Goal: Information Seeking & Learning: Learn about a topic

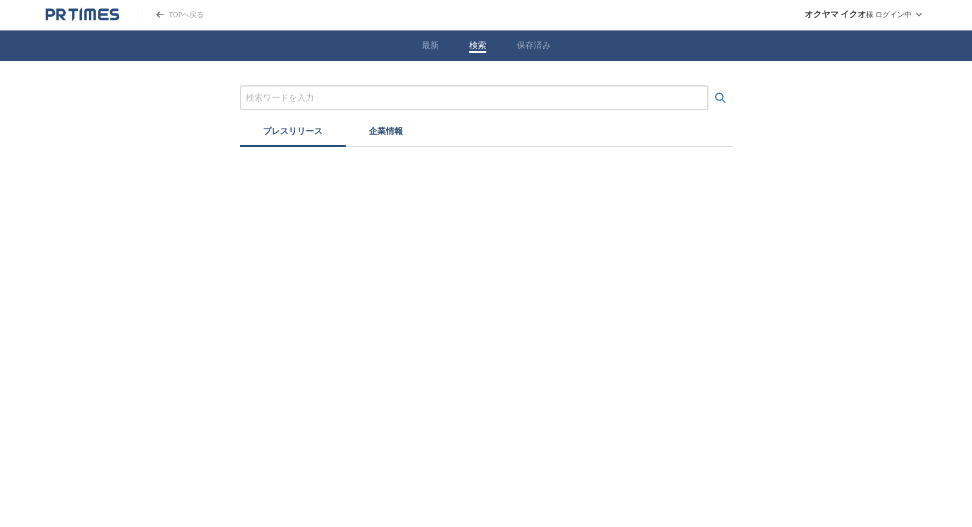
click at [482, 49] on button "検索" at bounding box center [477, 45] width 17 height 11
click at [481, 48] on button "検索" at bounding box center [477, 45] width 17 height 11
click at [434, 96] on input "プレスリリースおよび企業を検索する" at bounding box center [474, 97] width 457 height 13
click at [709, 86] on button "検索する" at bounding box center [721, 98] width 24 height 24
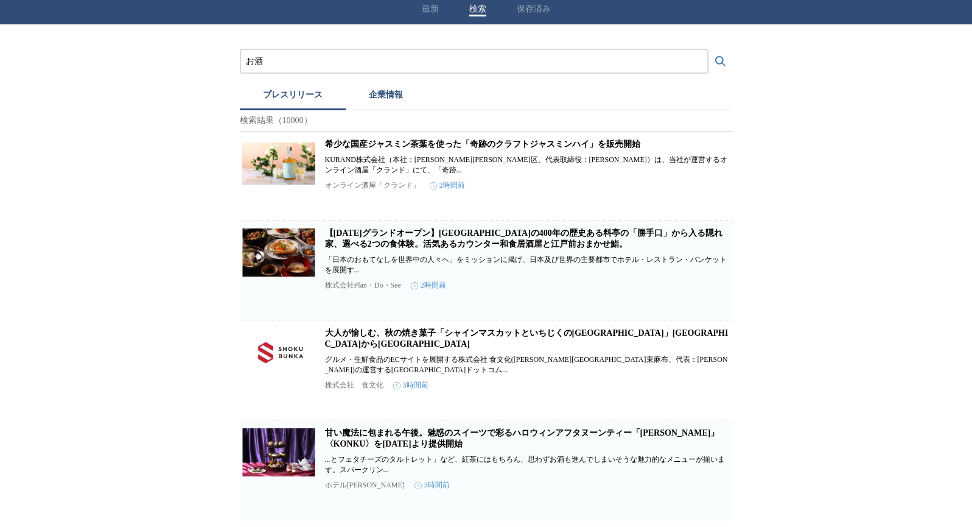
scroll to position [13, 0]
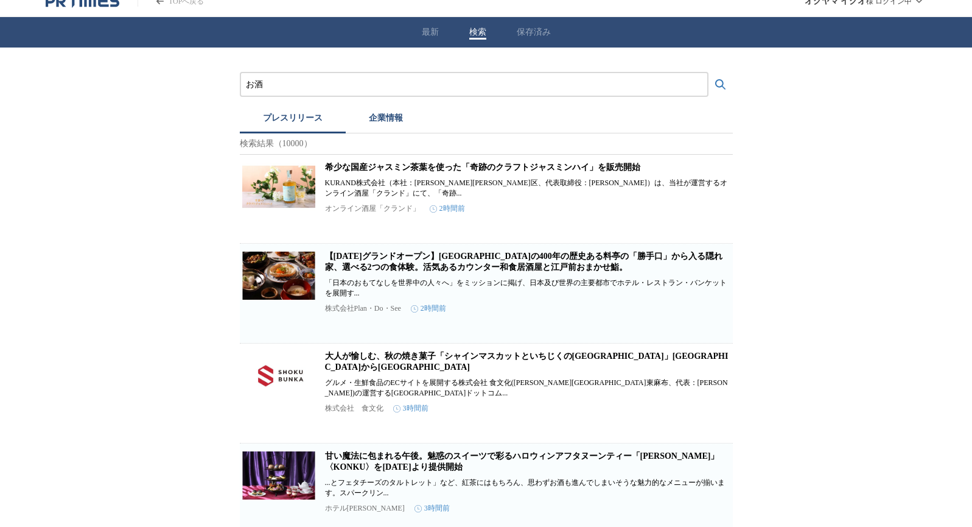
click at [524, 172] on link "希少な国産ジャスミン茶葉を使った「奇跡のクラフトジャスミンハイ」を販売開始" at bounding box center [482, 167] width 315 height 9
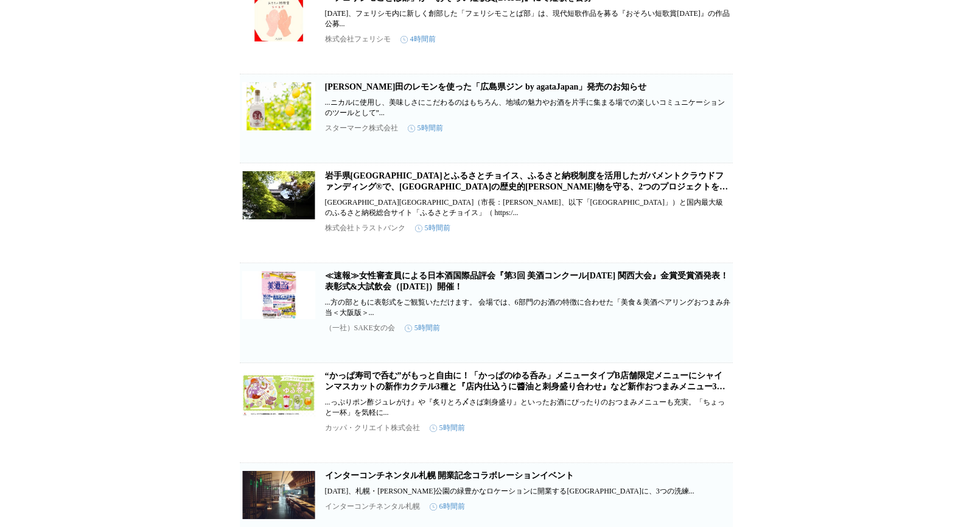
scroll to position [1137, 0]
click at [412, 91] on link "[PERSON_NAME]田のレモンを使った「広島県ジン by agataJapan」発売のお知らせ" at bounding box center [486, 86] width 322 height 9
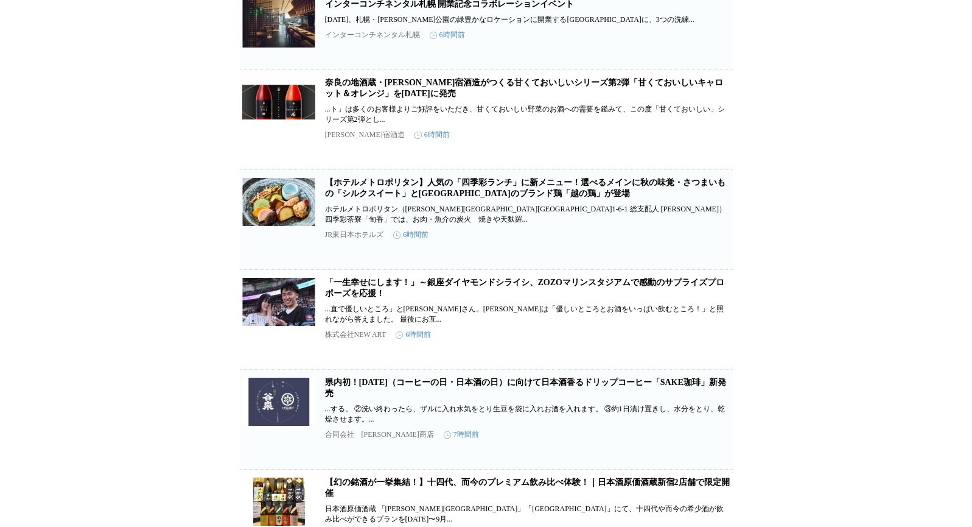
scroll to position [1592, 0]
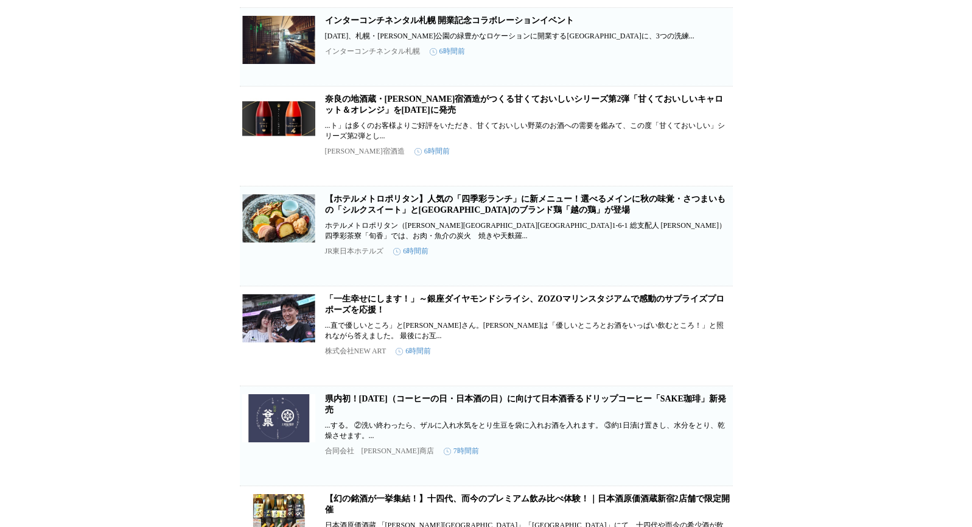
click at [410, 114] on link "奈良の地酒蔵・[PERSON_NAME]宿酒造がつくる甘くておいしいシリーズ第2弾「甘くておいしいキャロット＆オレンジ」を[DATE]に発売" at bounding box center [524, 104] width 399 height 20
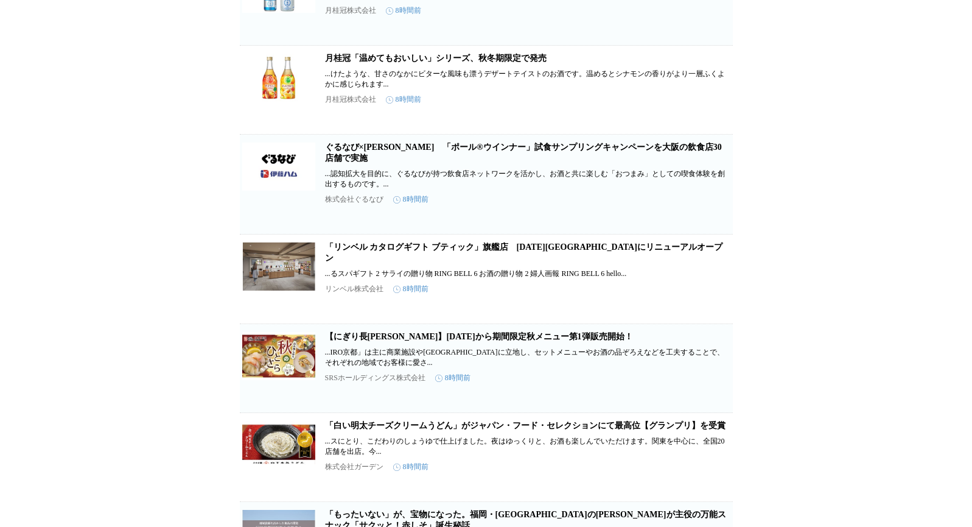
scroll to position [2373, 0]
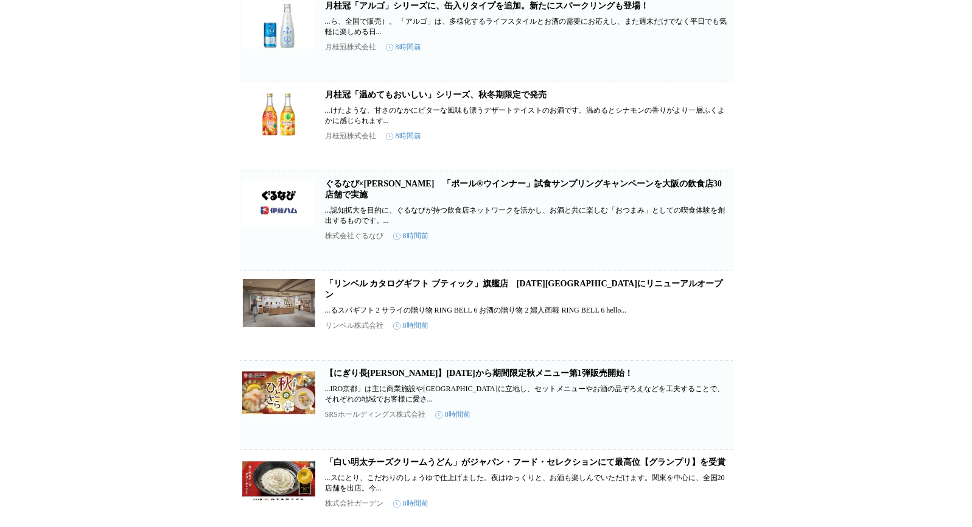
click at [384, 10] on link "月桂冠「アルゴ」シリーズに、缶入りタイプを追加。新たにスパークリングも登場！" at bounding box center [487, 5] width 324 height 9
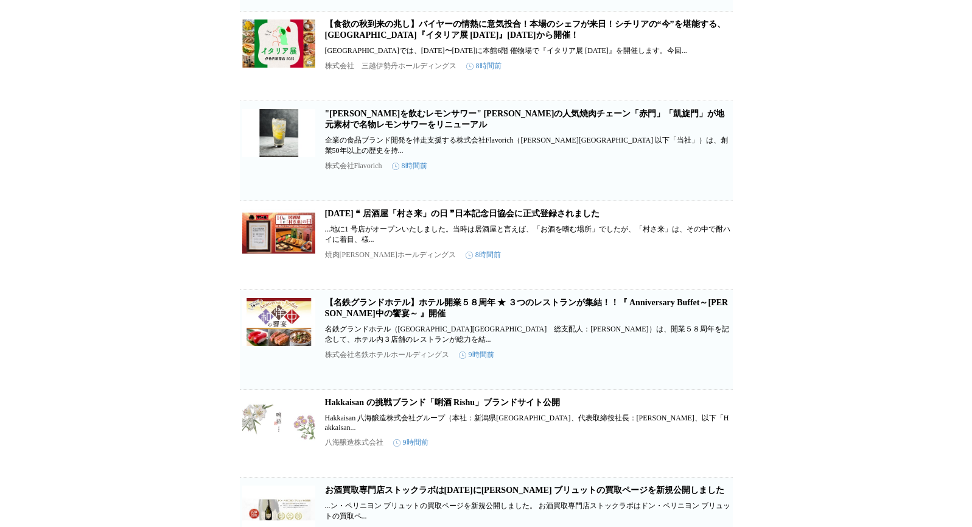
scroll to position [3390, 0]
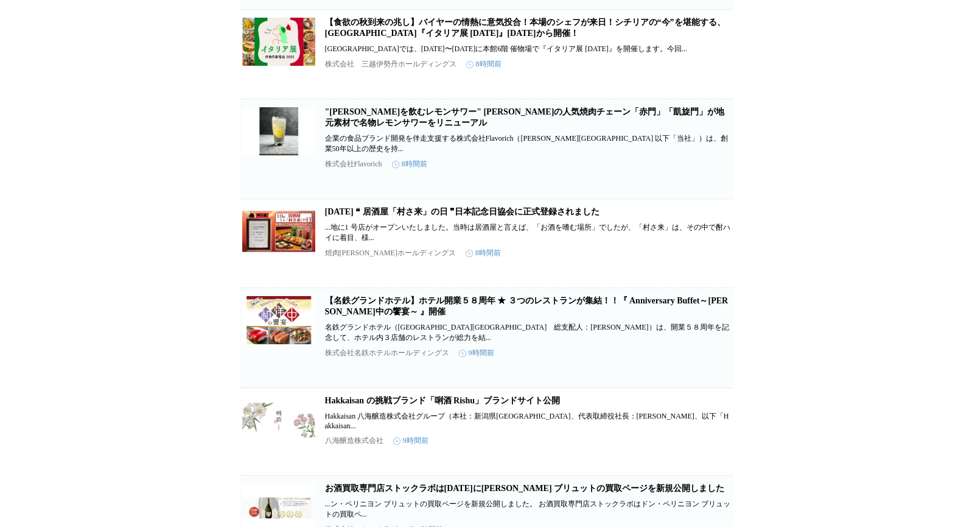
click at [410, 127] on link ""[PERSON_NAME]を飲むレモンサワー" [PERSON_NAME]の人気焼肉チェーン「赤門」「凱旋門」が地元素材で名物レモンサワーをリニューアル" at bounding box center [525, 117] width 400 height 20
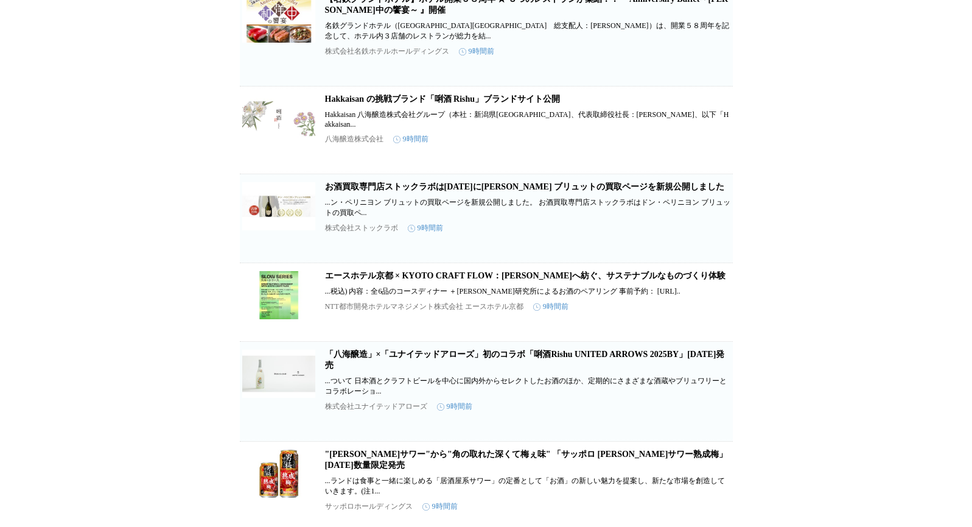
scroll to position [3694, 0]
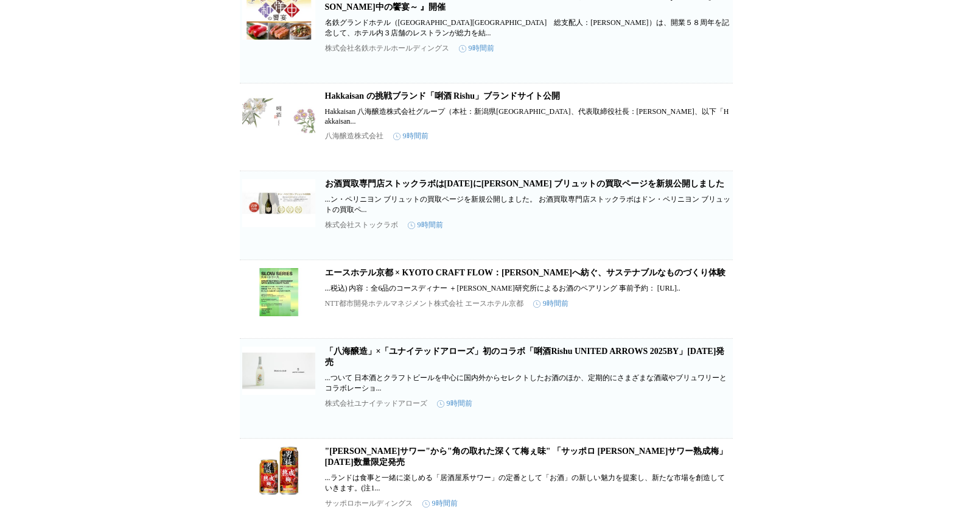
click at [502, 100] on link "Hakkaisan の挑戦ブランド「唎酒 Rishu」ブランドサイト公開" at bounding box center [443, 95] width 236 height 9
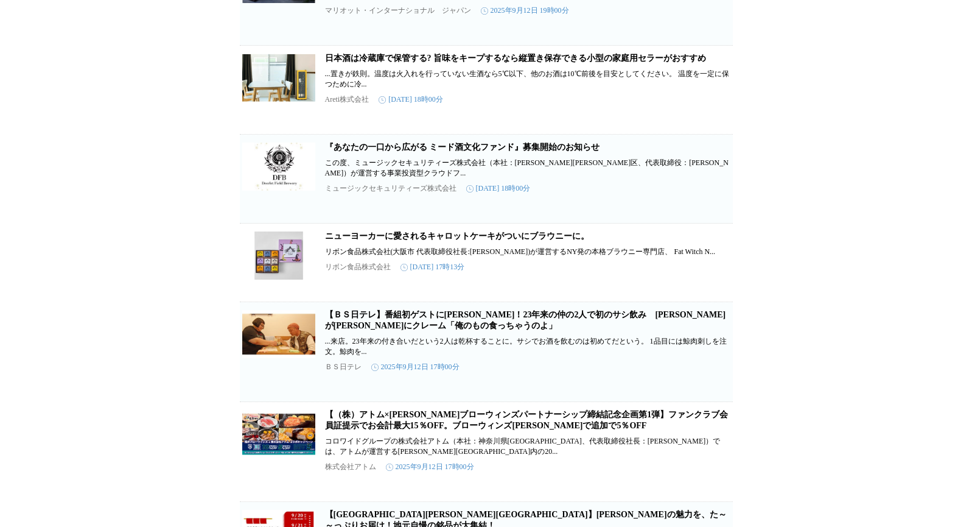
scroll to position [8147, 0]
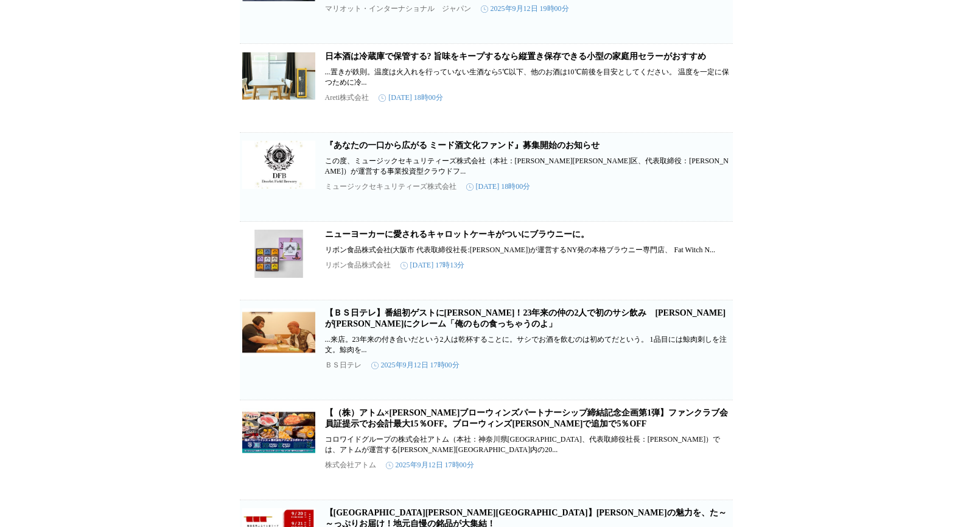
click at [384, 61] on link "日本酒は冷蔵庫で保管する? 旨味をキープするなら縦置き保存できる小型の家庭用セラーがおすすめ" at bounding box center [516, 56] width 382 height 9
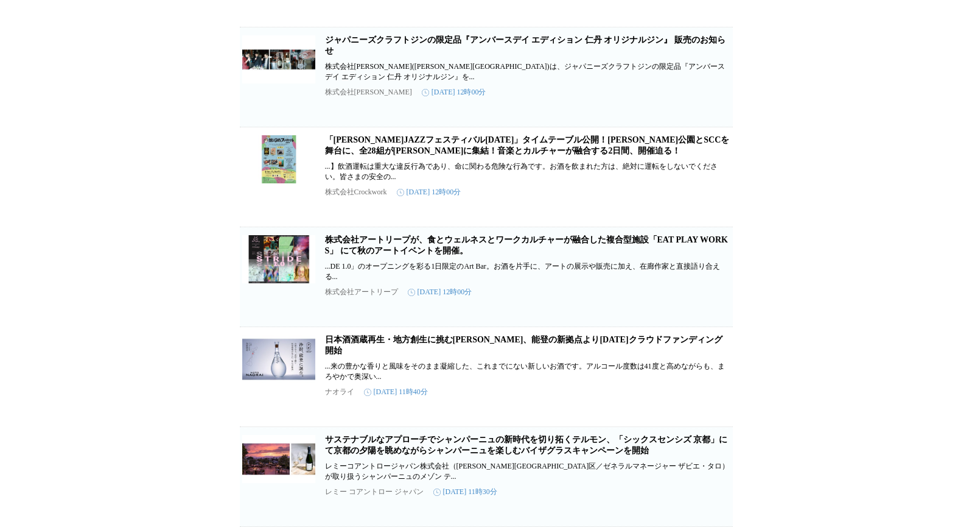
scroll to position [16195, 0]
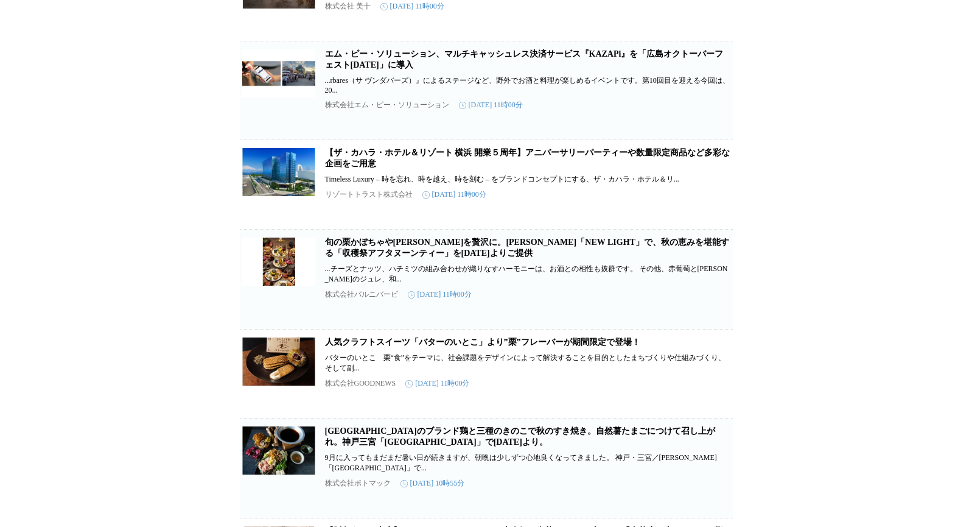
scroll to position [17535, 0]
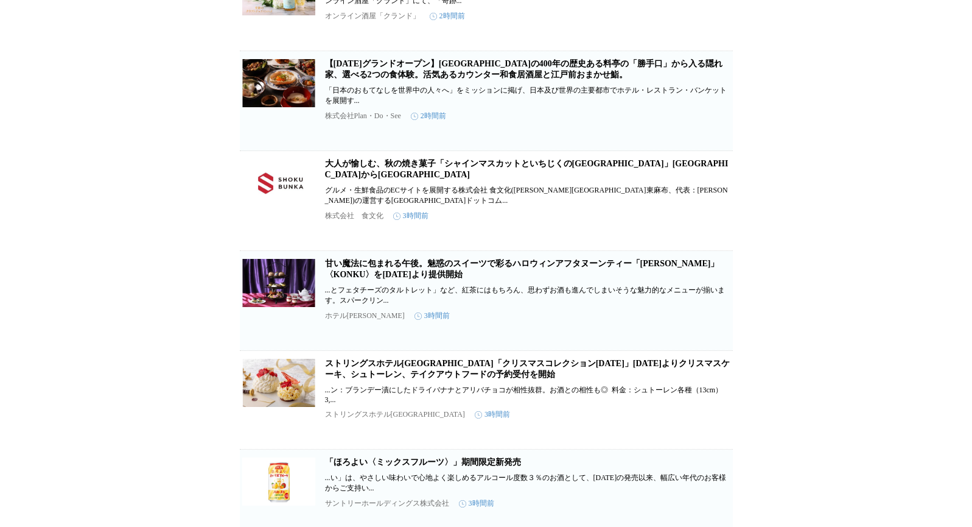
scroll to position [0, 0]
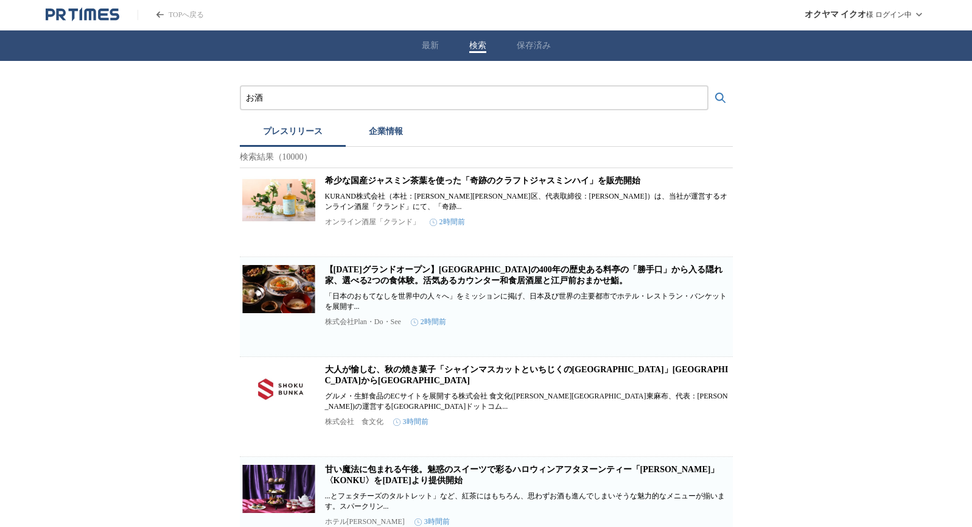
click at [340, 97] on input "お酒" at bounding box center [474, 97] width 457 height 13
type input "白"
type input "八"
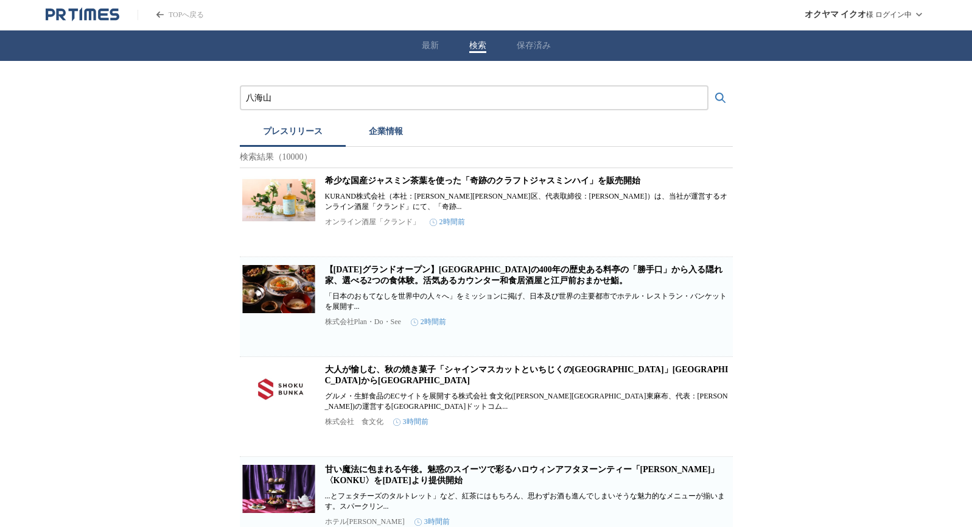
type input "八海山"
click at [709, 86] on button "検索する" at bounding box center [721, 98] width 24 height 24
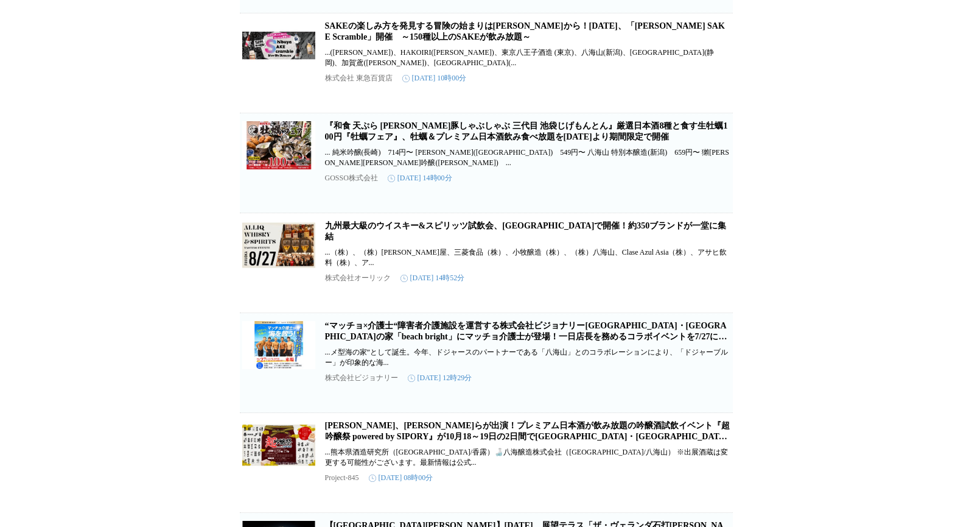
scroll to position [1320, 0]
